Goal: Information Seeking & Learning: Learn about a topic

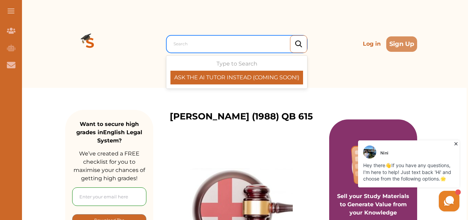
click at [215, 43] on div at bounding box center [239, 44] width 130 height 10
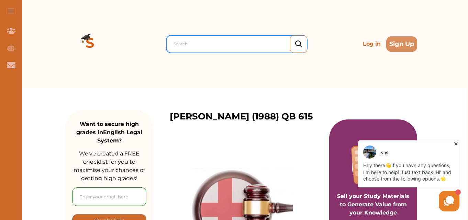
click at [206, 45] on div at bounding box center [239, 44] width 130 height 10
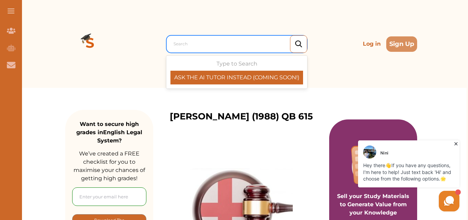
drag, startPoint x: 206, startPoint y: 45, endPoint x: 192, endPoint y: 41, distance: 15.1
click at [192, 41] on div at bounding box center [239, 44] width 130 height 10
drag, startPoint x: 192, startPoint y: 41, endPoint x: 178, endPoint y: 46, distance: 14.5
click at [178, 46] on div at bounding box center [239, 44] width 130 height 10
